Goal: Information Seeking & Learning: Understand process/instructions

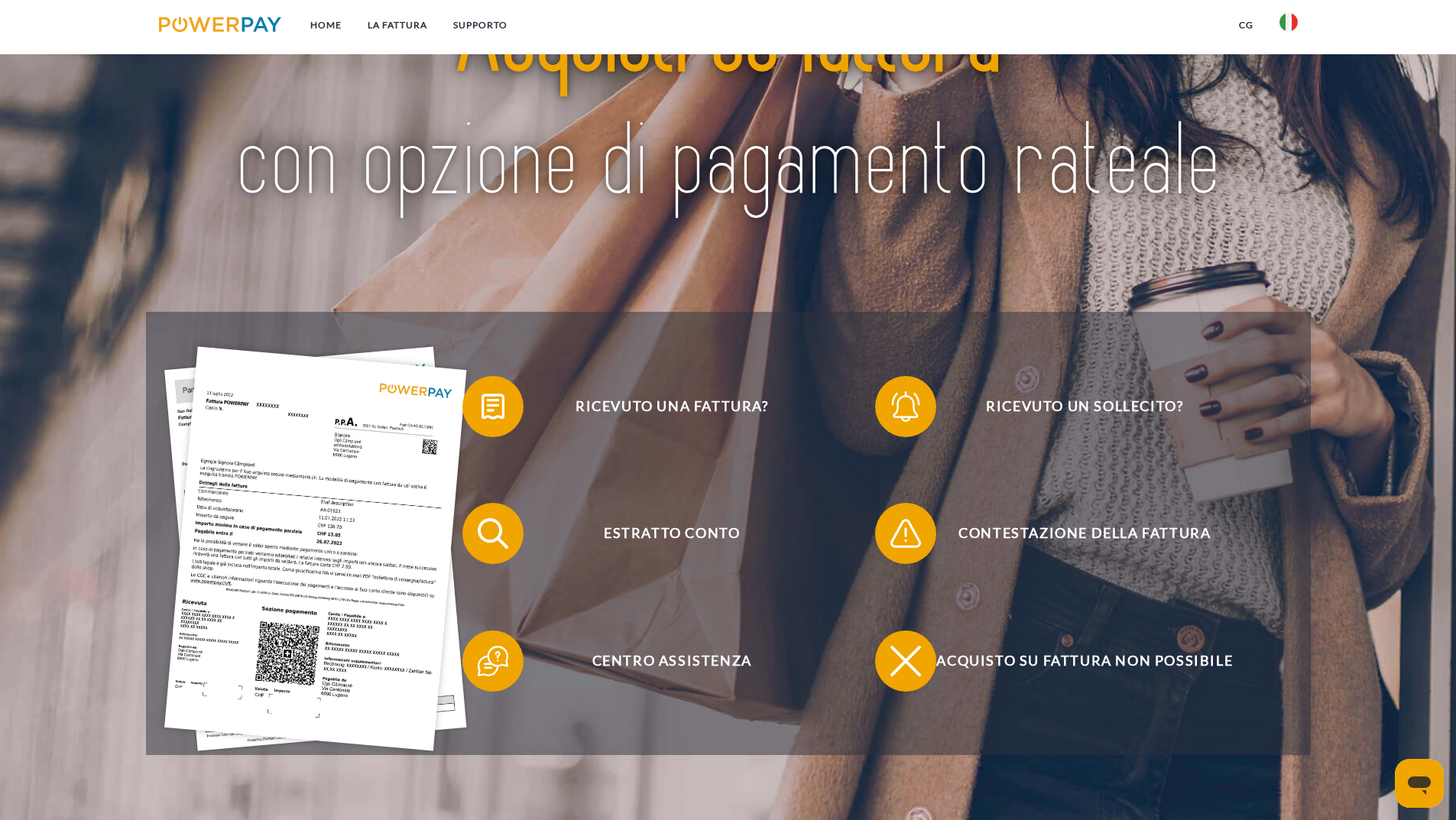
scroll to position [153, 0]
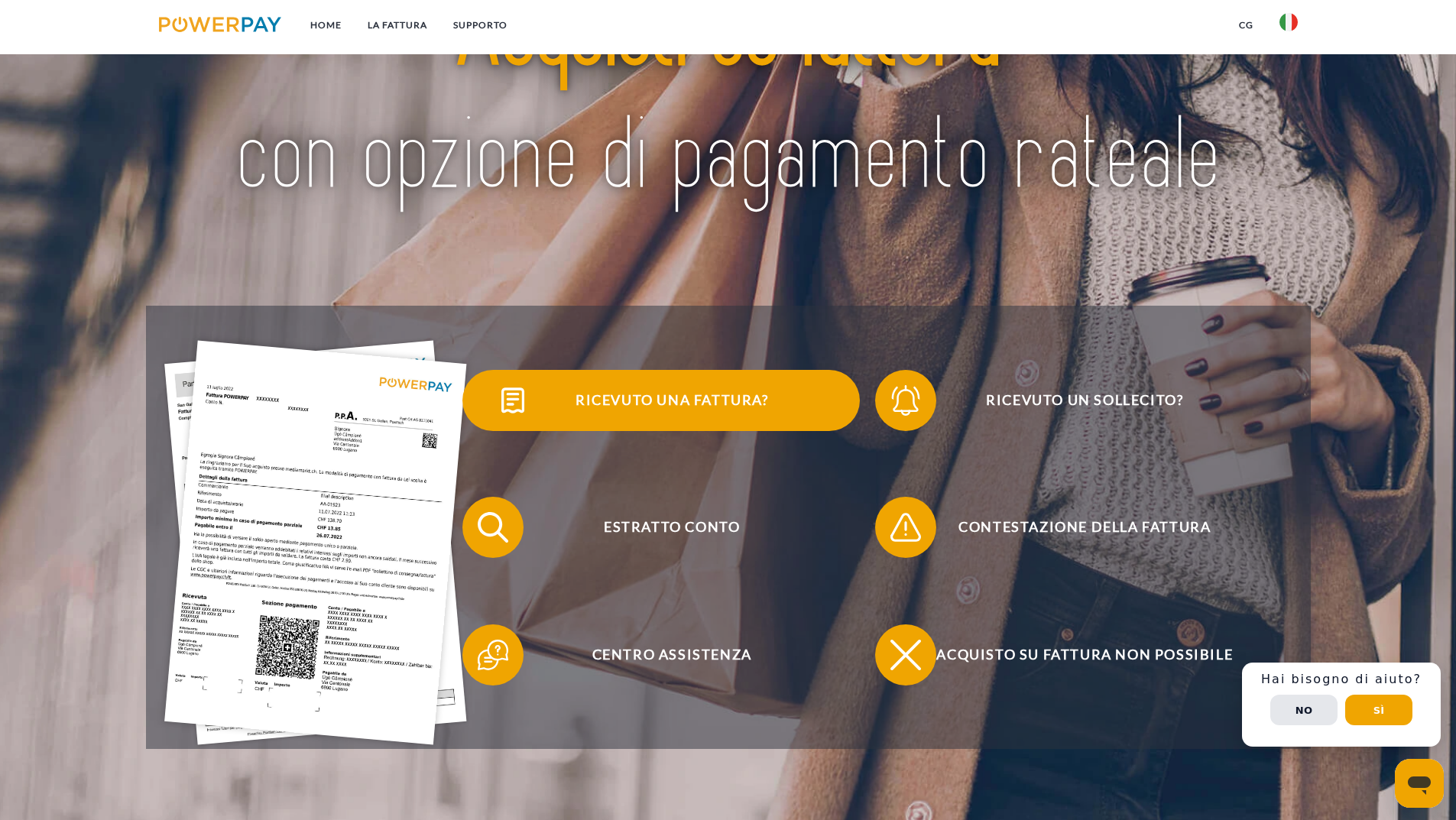
click at [636, 405] on span "Ricevuto una fattura?" at bounding box center [672, 400] width 375 height 61
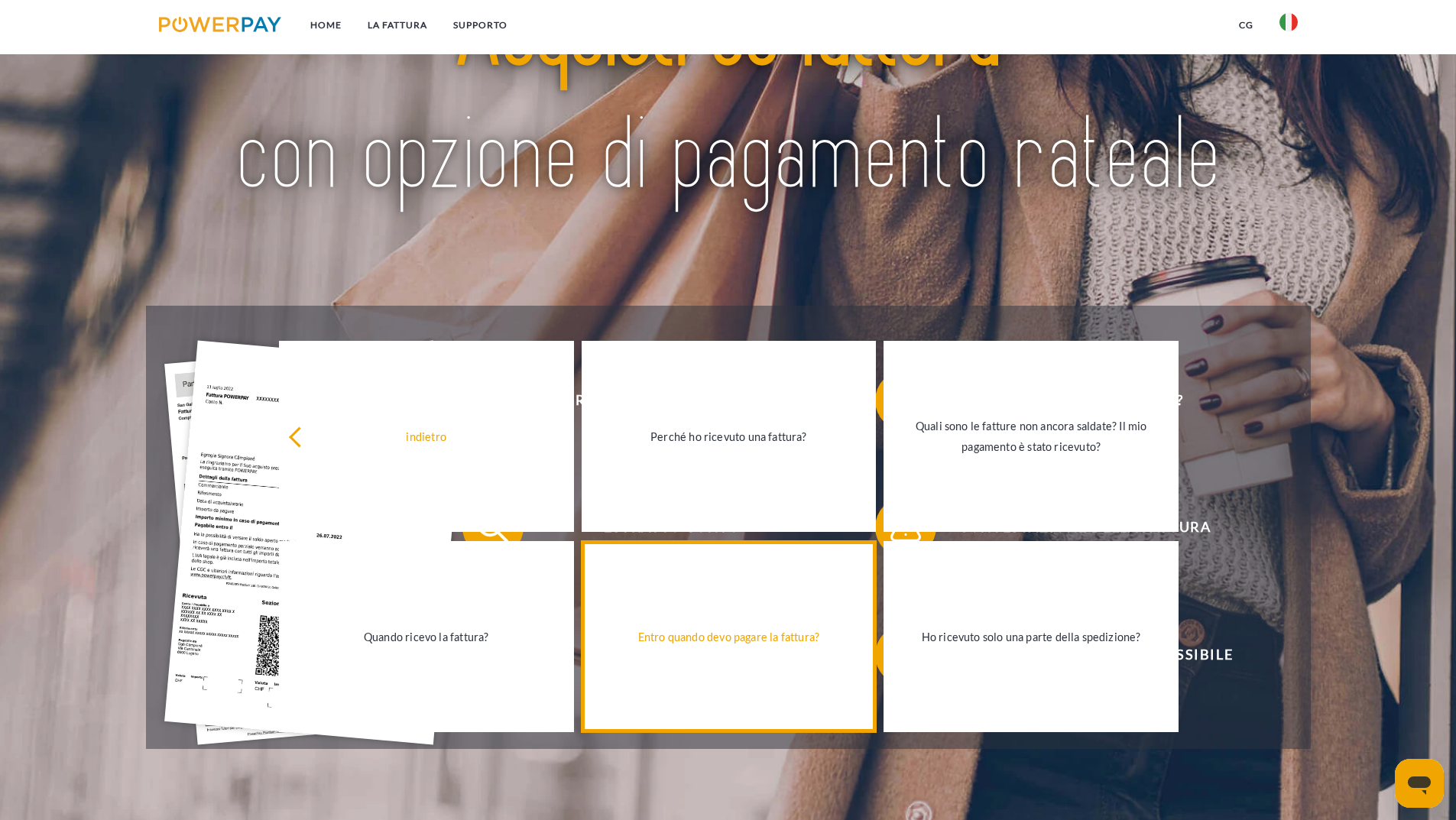
click at [677, 646] on div "Entro quando devo pagare la fattura?" at bounding box center [729, 636] width 277 height 21
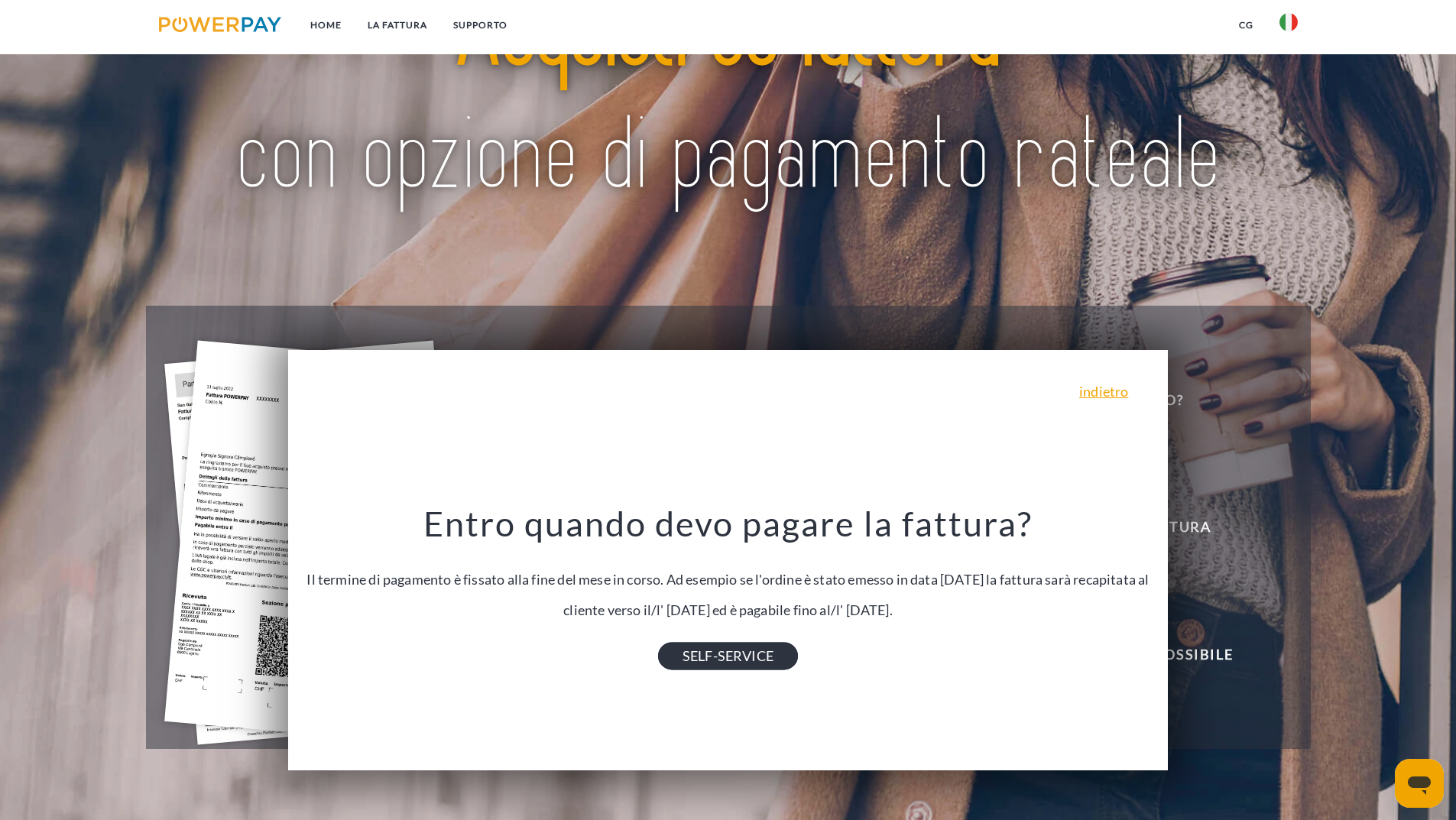
click at [734, 661] on link "SELF-SERVICE" at bounding box center [728, 656] width 140 height 27
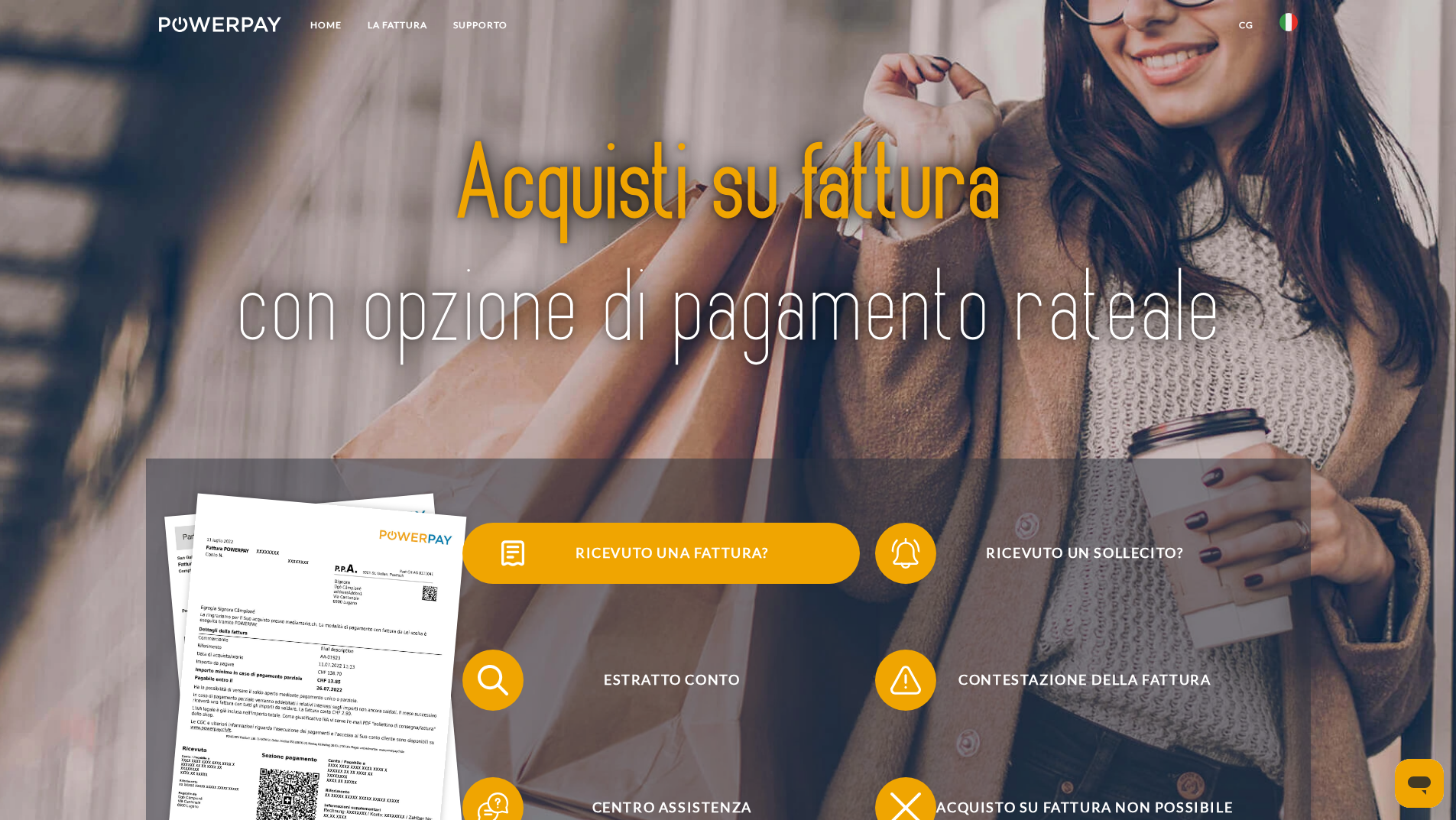
click at [514, 555] on img at bounding box center [513, 553] width 38 height 38
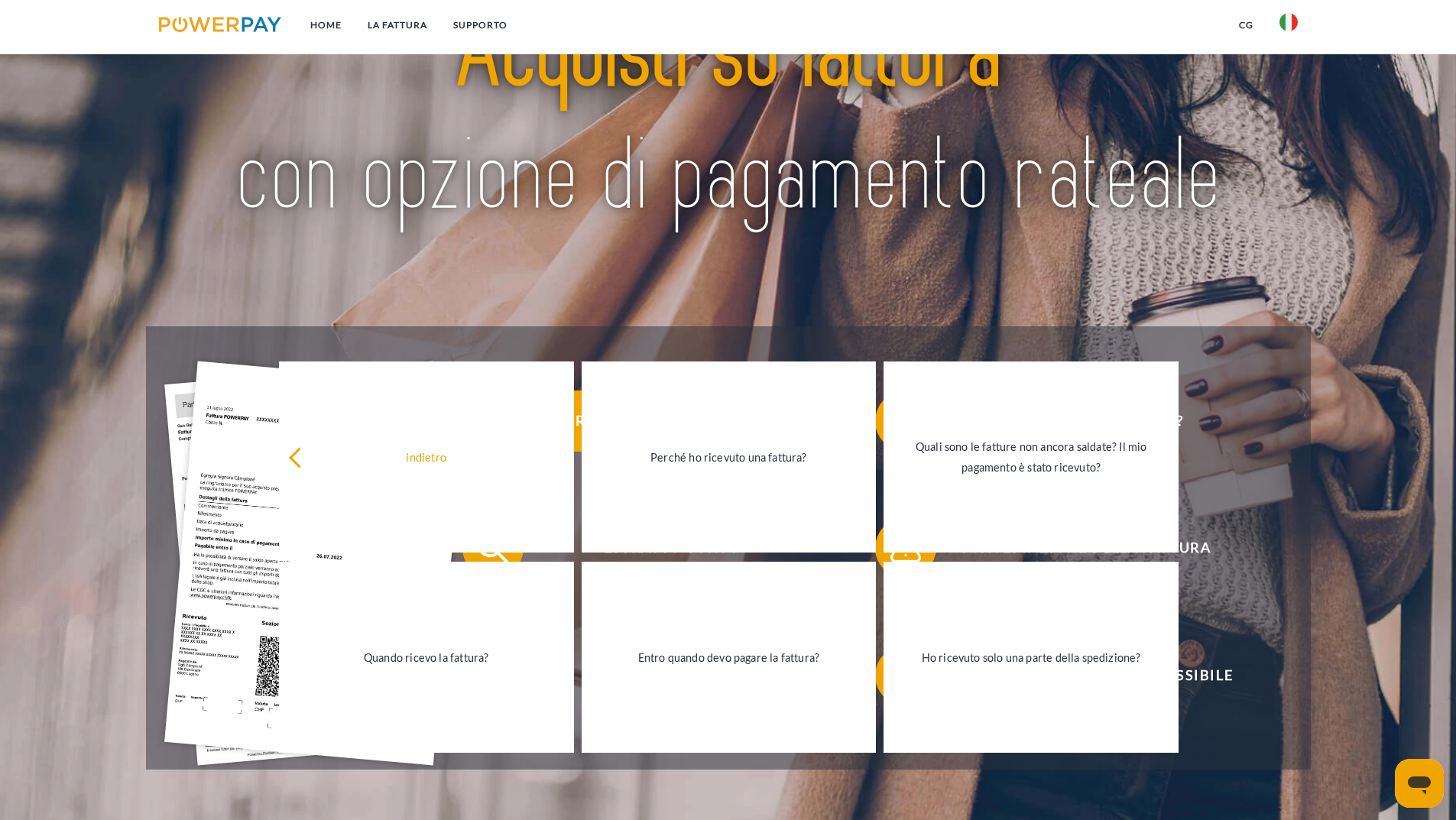
scroll to position [229, 0]
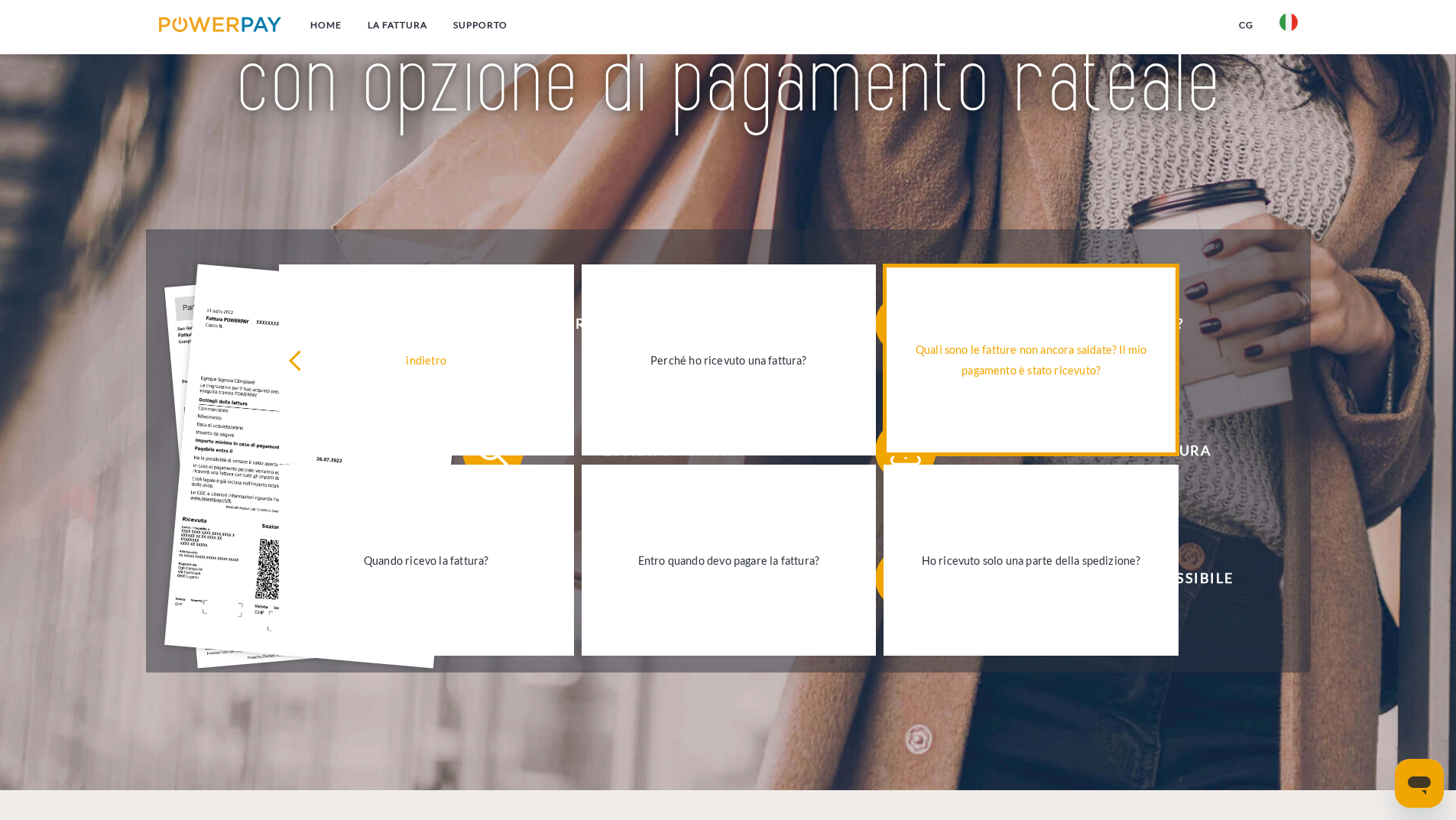
click at [1056, 363] on div "Quali sono le fatture non ancora saldate? Il mio pagamento è stato ricevuto?" at bounding box center [1031, 360] width 277 height 41
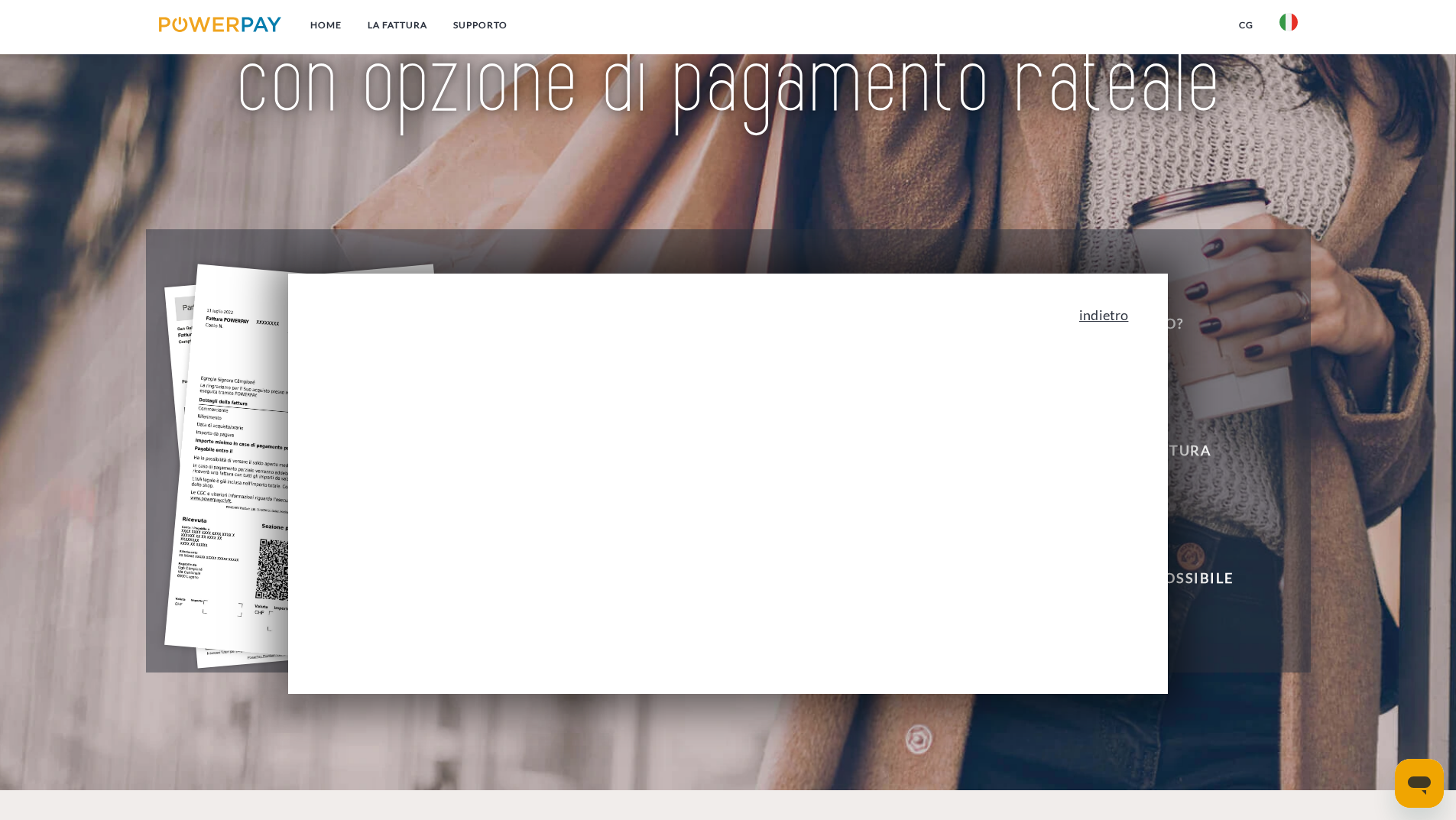
click at [1104, 316] on link "indietro" at bounding box center [1104, 315] width 49 height 14
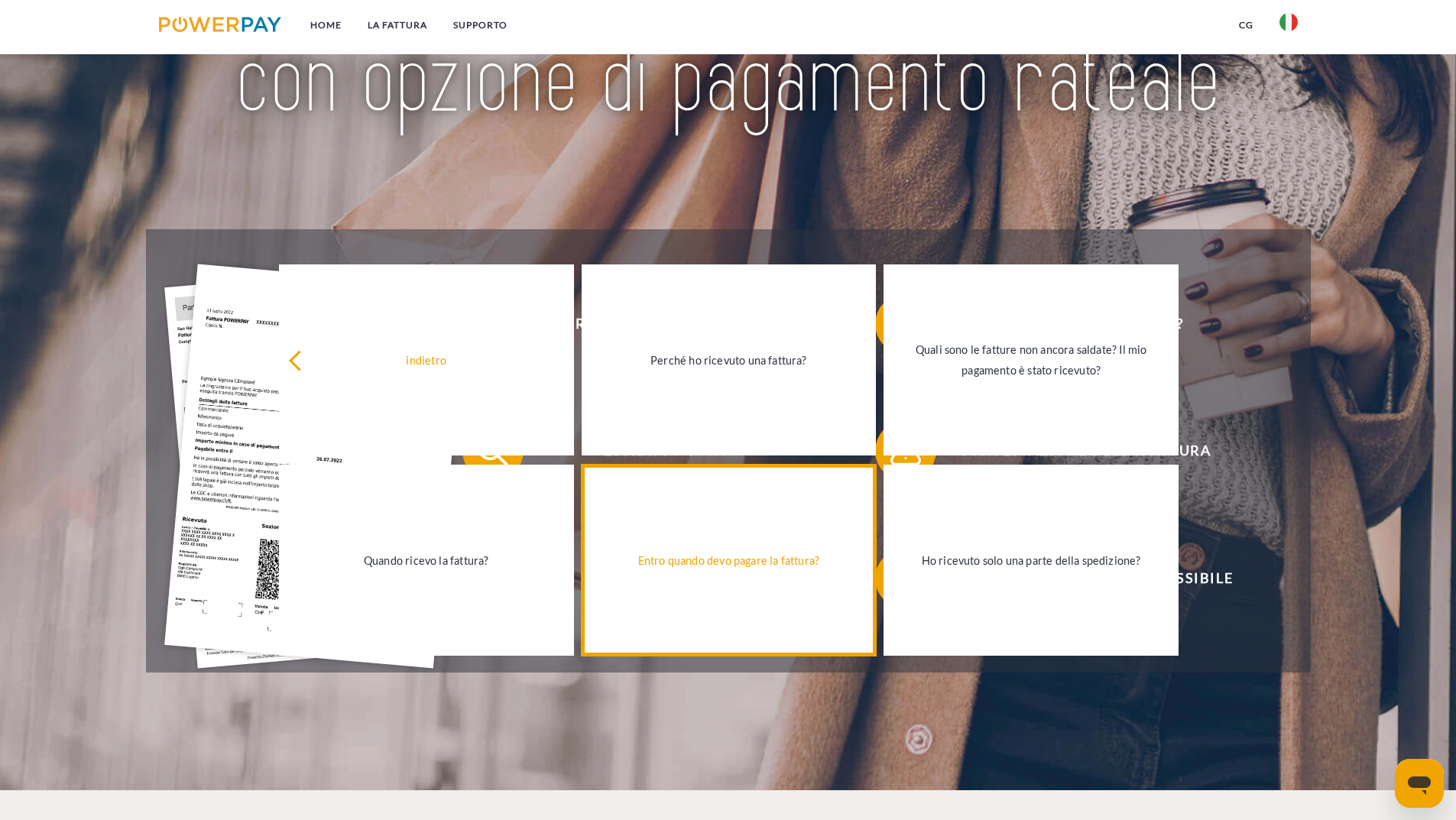
click at [818, 578] on link "Entro quando devo pagare la fattura?" at bounding box center [729, 560] width 295 height 191
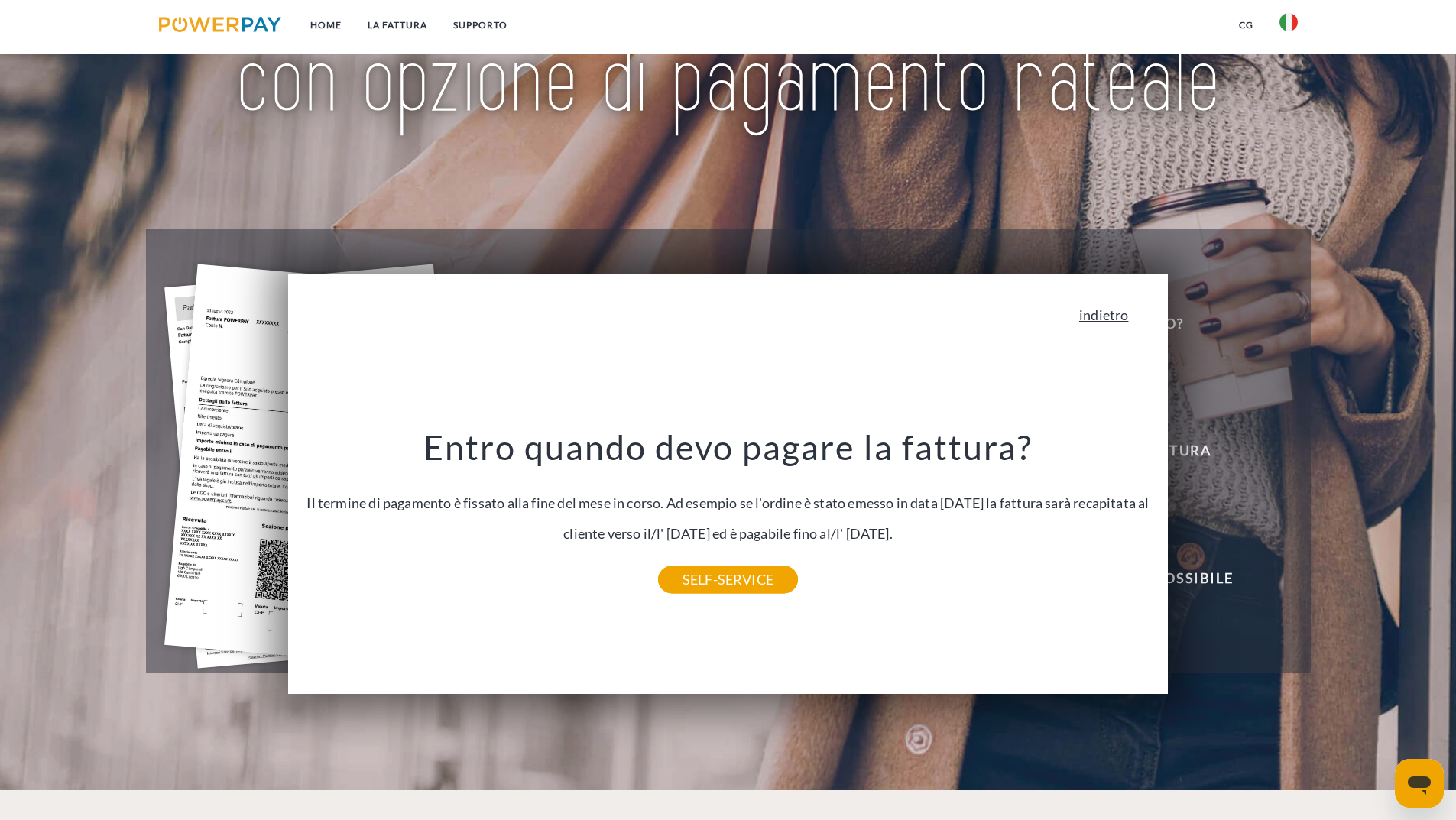
click at [1116, 317] on link "indietro" at bounding box center [1104, 315] width 49 height 14
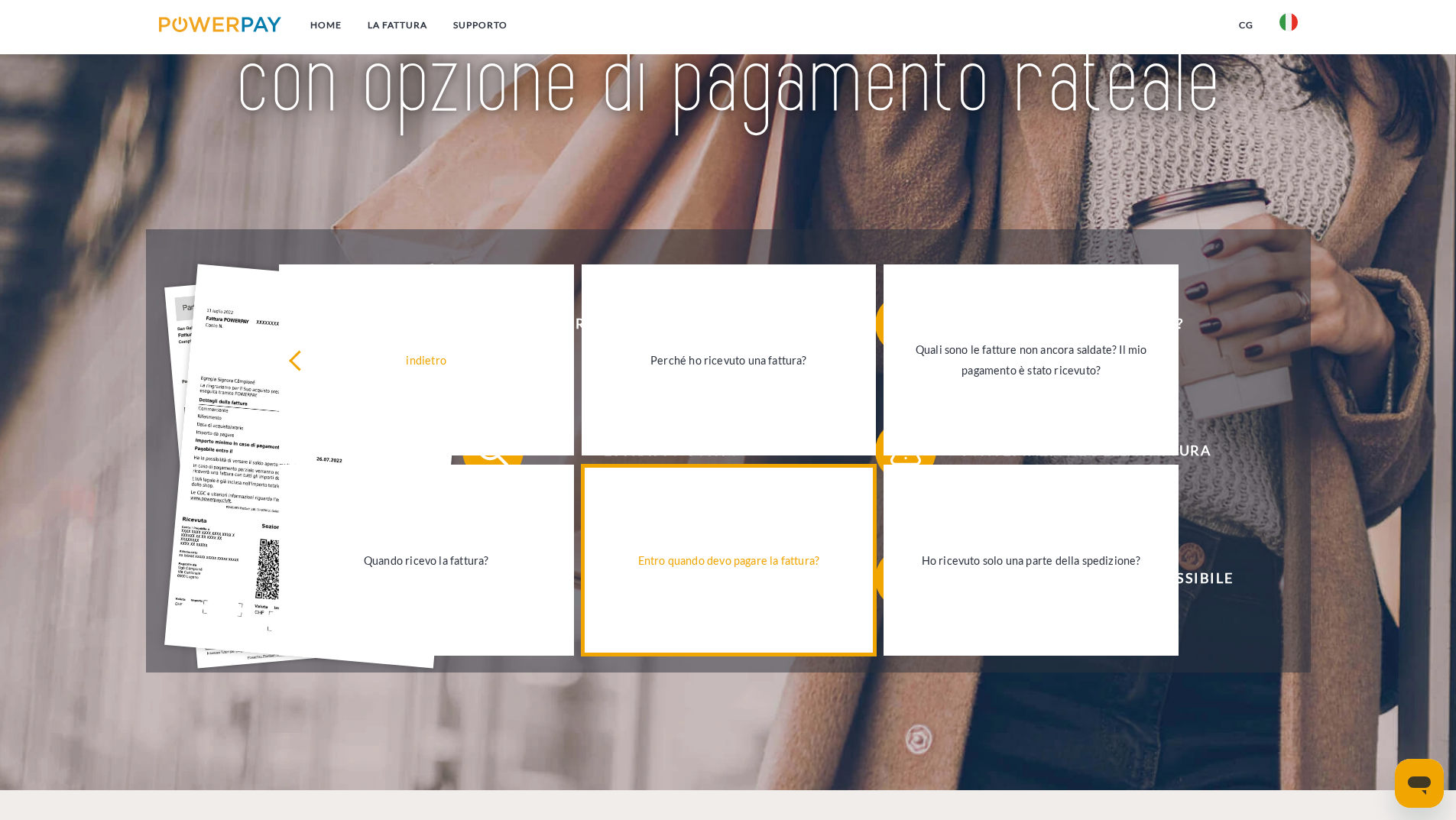
click at [713, 575] on link "Entro quando devo pagare la fattura?" at bounding box center [729, 560] width 295 height 191
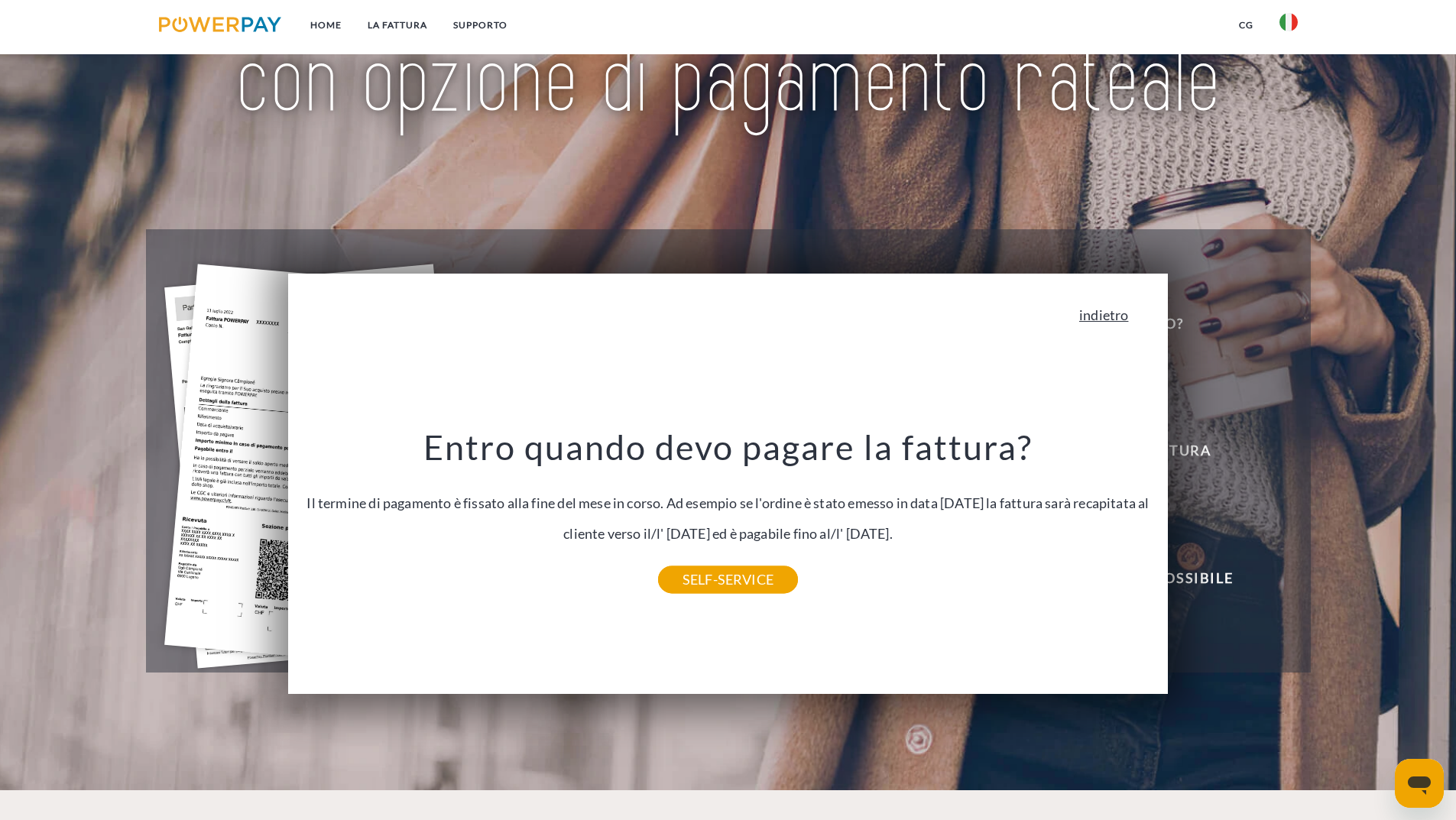
click at [1114, 318] on link "indietro" at bounding box center [1104, 315] width 49 height 14
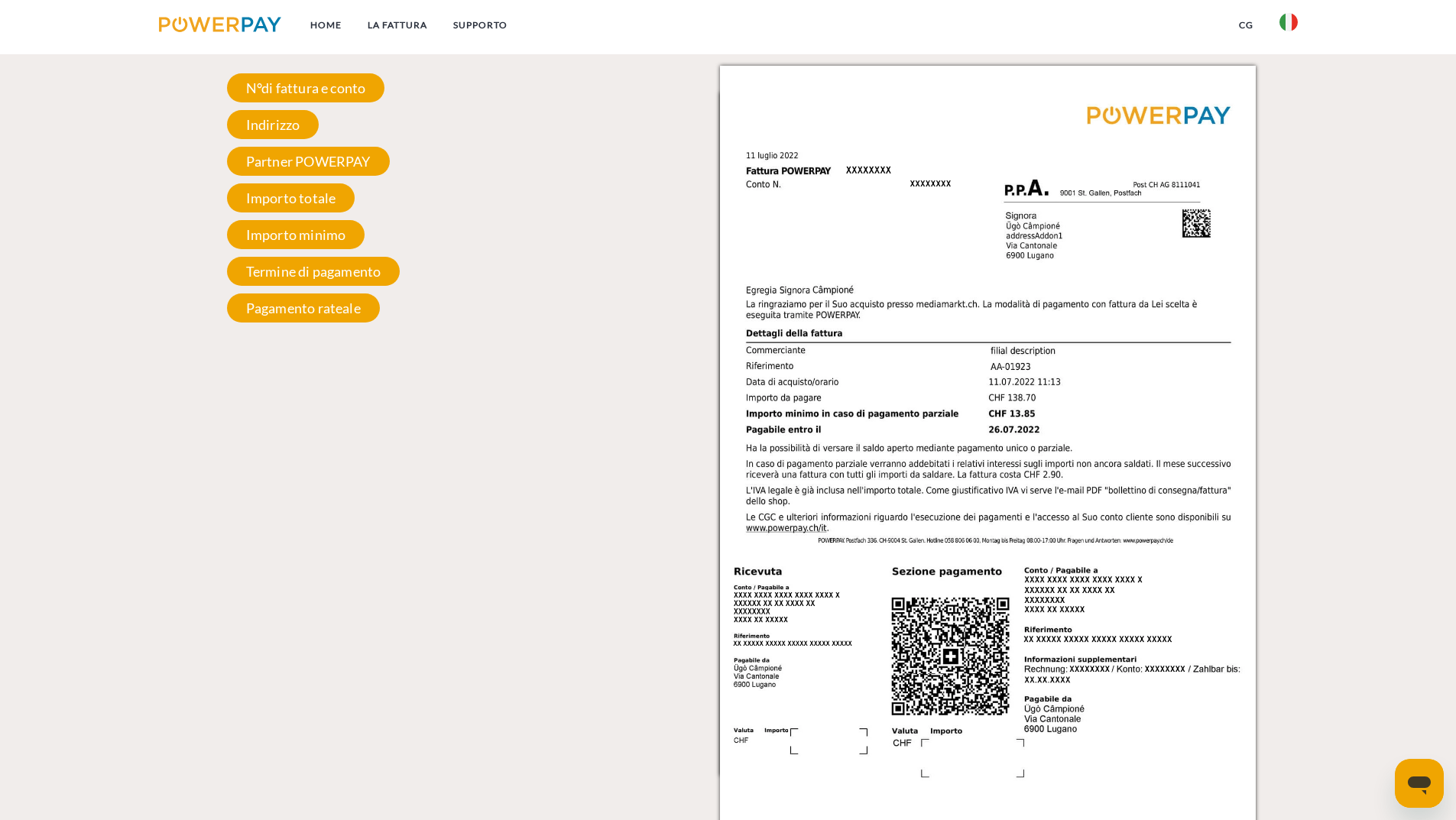
scroll to position [1452, 0]
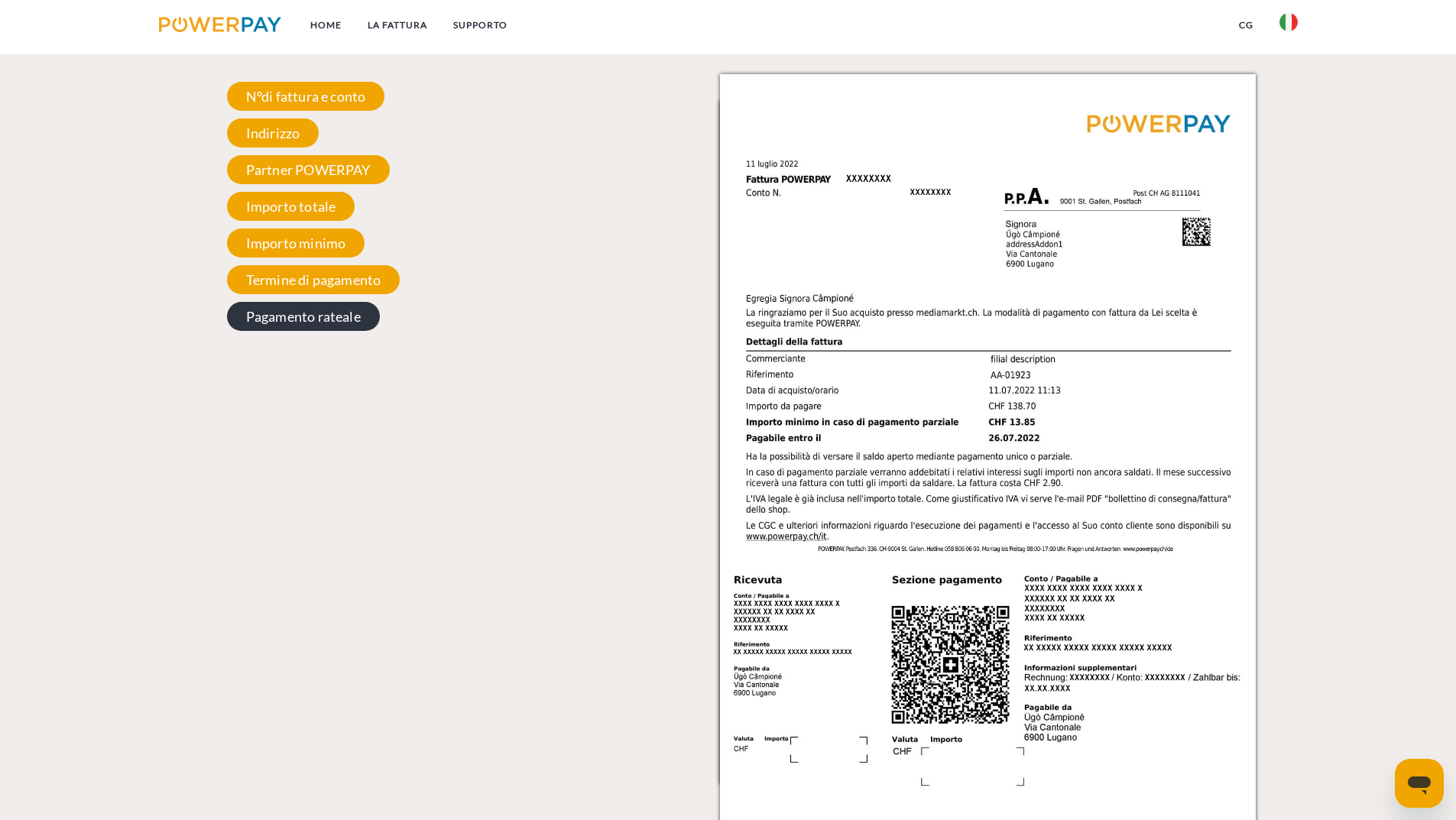
click at [266, 317] on span "Pagamento rateale" at bounding box center [303, 316] width 153 height 29
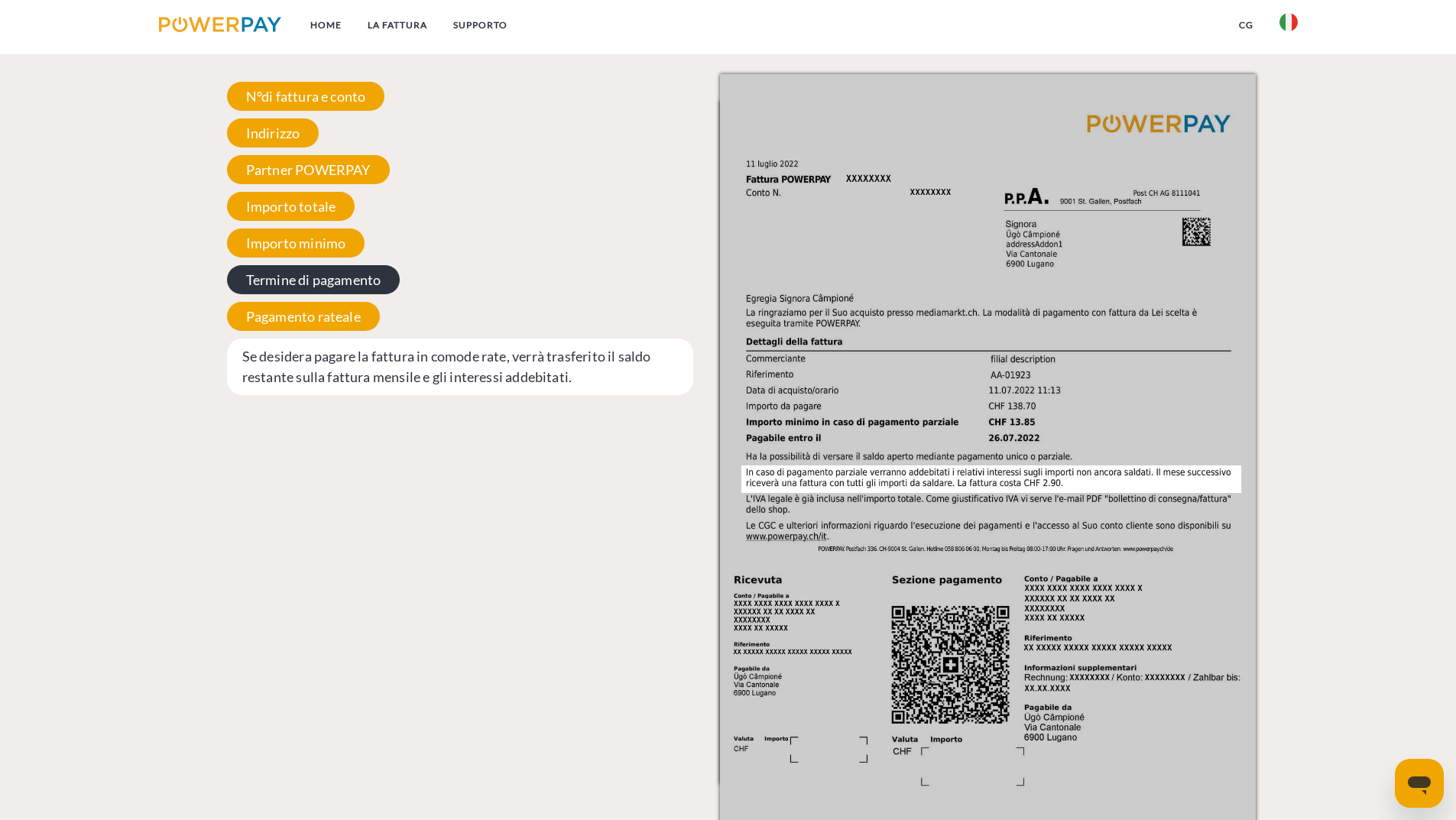
click at [272, 286] on span "Termine di pagamento" at bounding box center [313, 279] width 173 height 29
